Goal: Check status: Check status

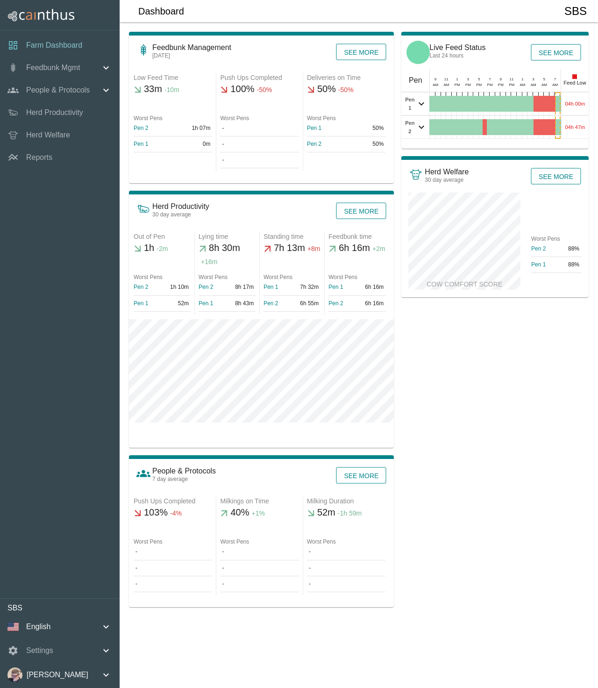
click at [53, 70] on p "Feedbunk Mgmt" at bounding box center [53, 67] width 54 height 11
click at [57, 90] on span "Live Feed Status" at bounding box center [73, 87] width 78 height 10
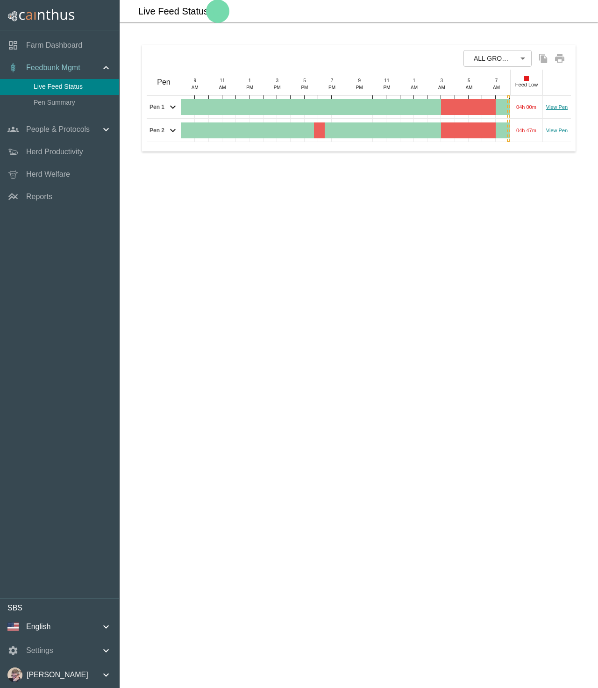
click at [559, 105] on link "View Pen" at bounding box center [556, 107] width 21 height 8
